Goal: Task Accomplishment & Management: Manage account settings

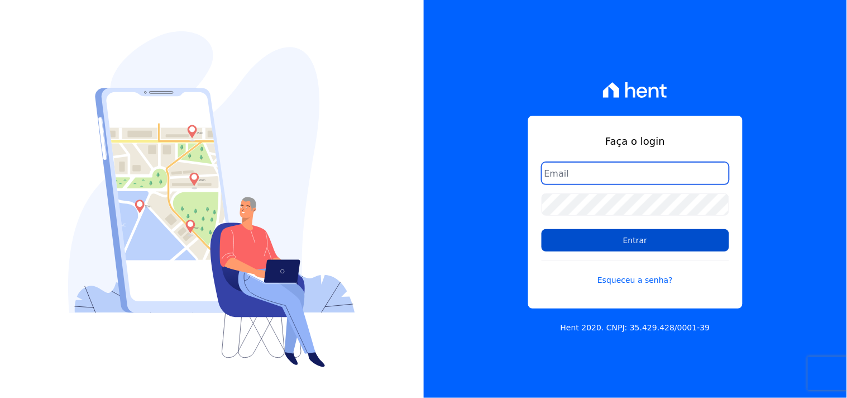
type input "[PERSON_NAME][EMAIL_ADDRESS][PERSON_NAME][DOMAIN_NAME]"
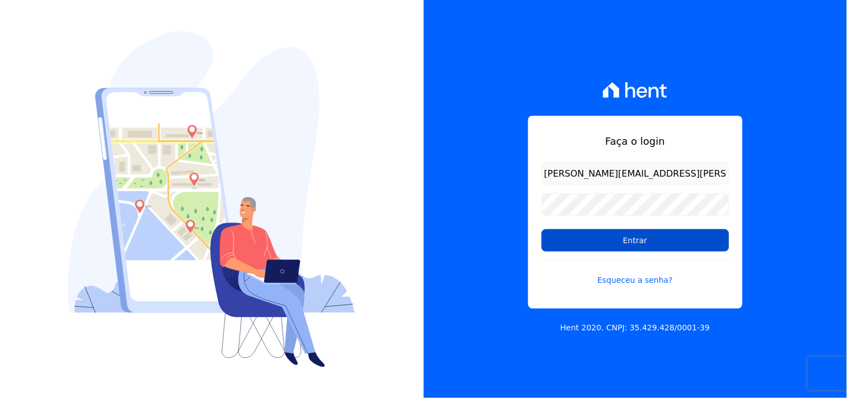
click at [568, 251] on input "Entrar" at bounding box center [636, 240] width 188 height 22
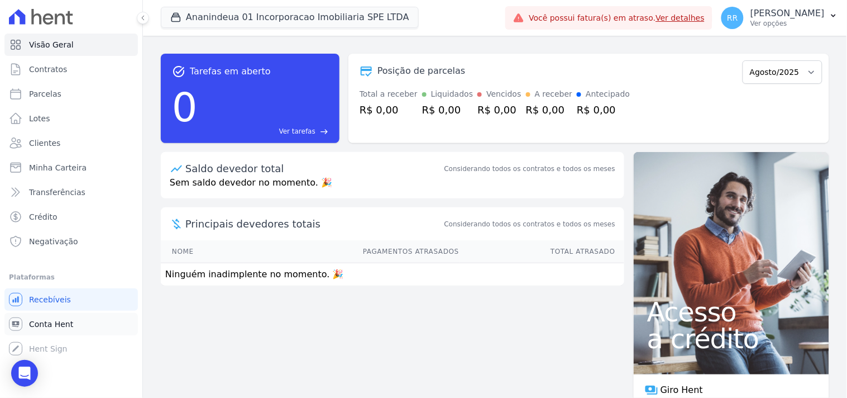
click at [54, 323] on span "Conta Hent" at bounding box center [51, 323] width 44 height 11
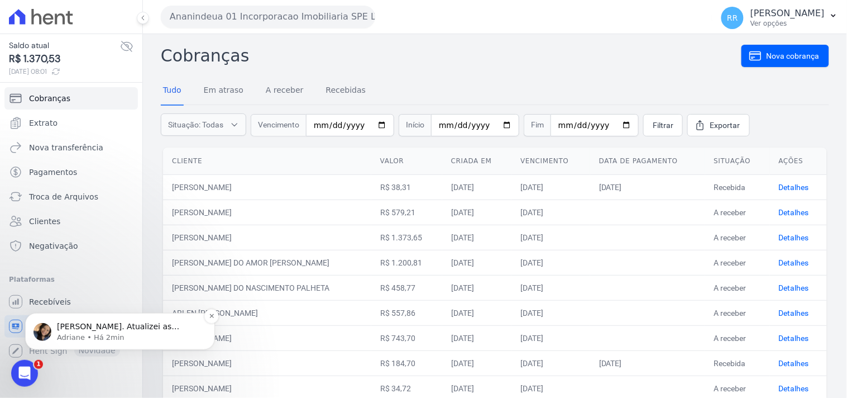
click at [147, 329] on p "Prontinho Renato. Atualizei as informações internas para todos os empreendiment…" at bounding box center [129, 326] width 144 height 11
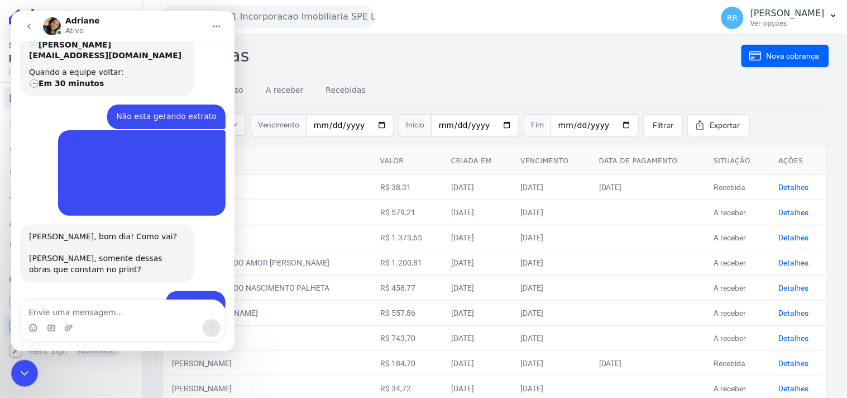
scroll to position [215, 0]
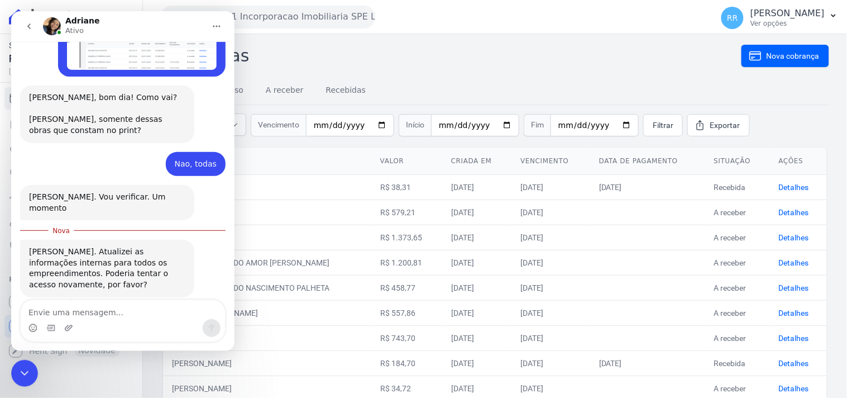
click at [28, 370] on icon "Fechar mensagem da Intercom" at bounding box center [23, 372] width 13 height 13
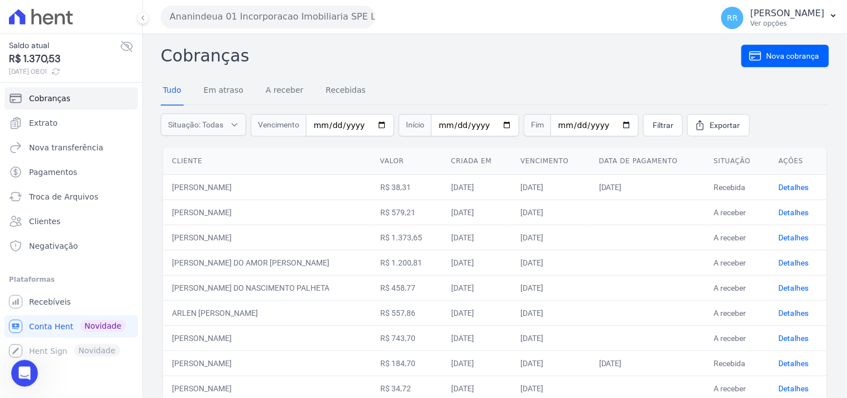
scroll to position [196, 0]
